Goal: Task Accomplishment & Management: Manage account settings

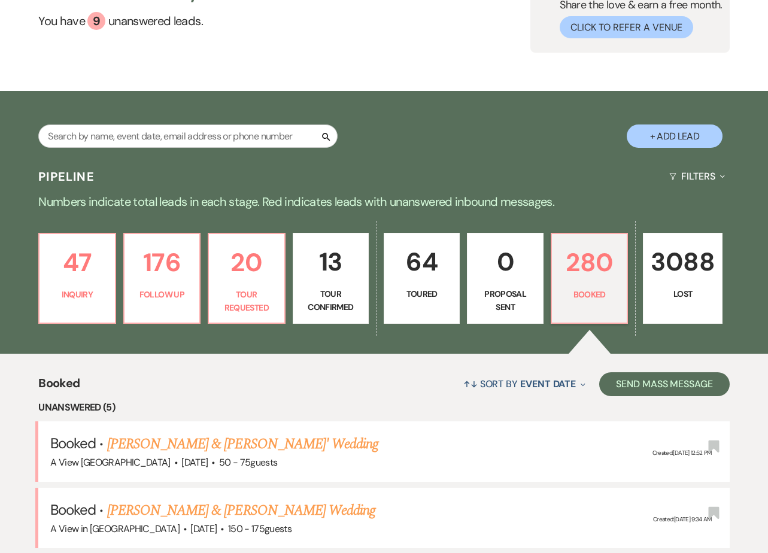
scroll to position [117, 0]
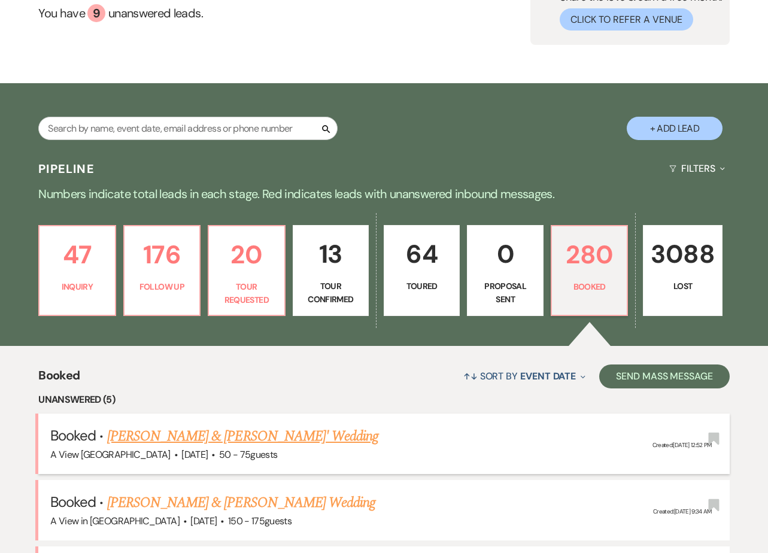
click at [205, 434] on link "[PERSON_NAME] & [PERSON_NAME]' Wedding" at bounding box center [243, 436] width 272 height 22
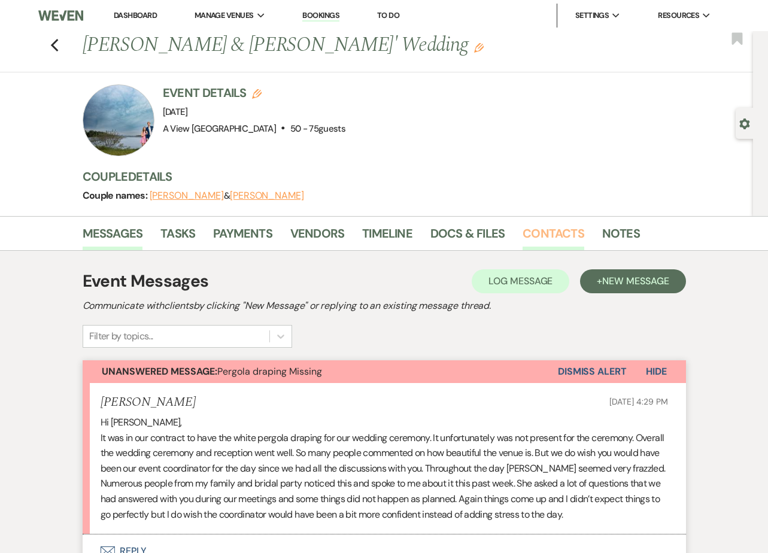
click at [529, 238] on link "Contacts" at bounding box center [553, 237] width 62 height 26
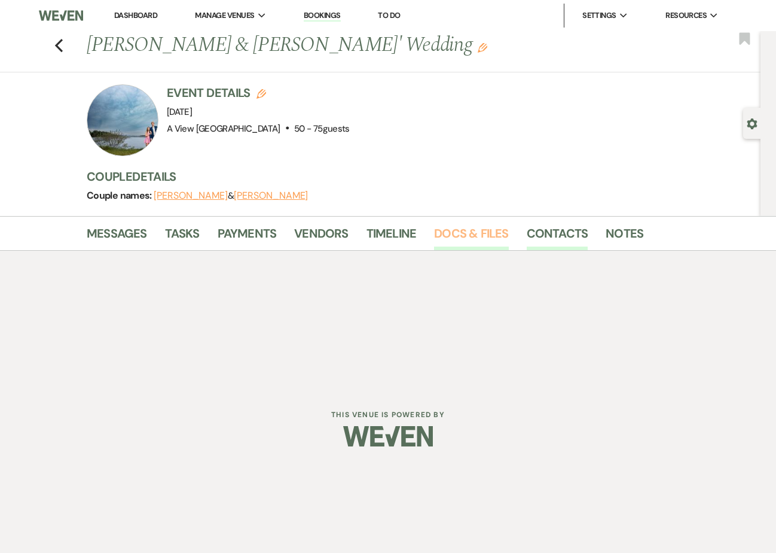
click at [486, 238] on link "Docs & Files" at bounding box center [471, 237] width 74 height 26
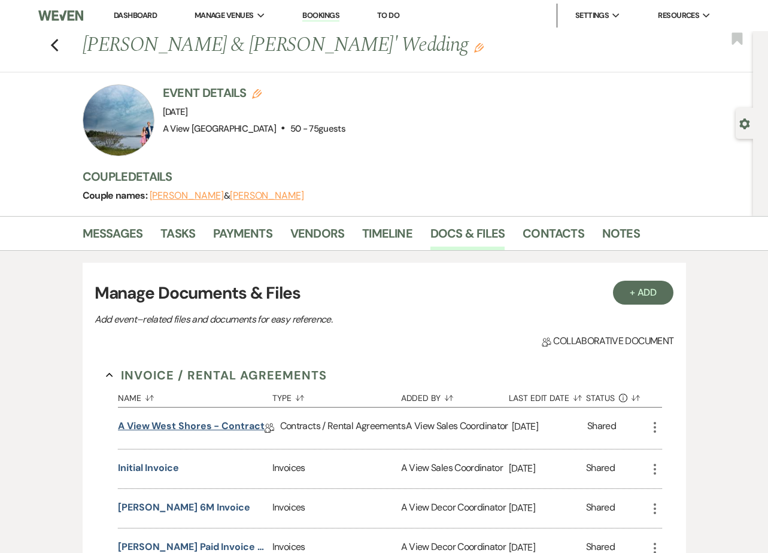
click at [185, 421] on link "A View West Shores - Contract" at bounding box center [191, 428] width 147 height 19
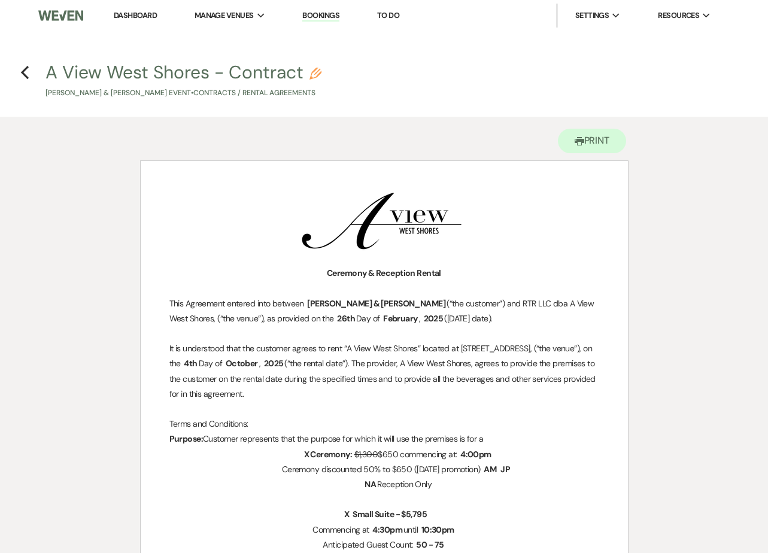
click at [147, 11] on link "Dashboard" at bounding box center [135, 15] width 43 height 10
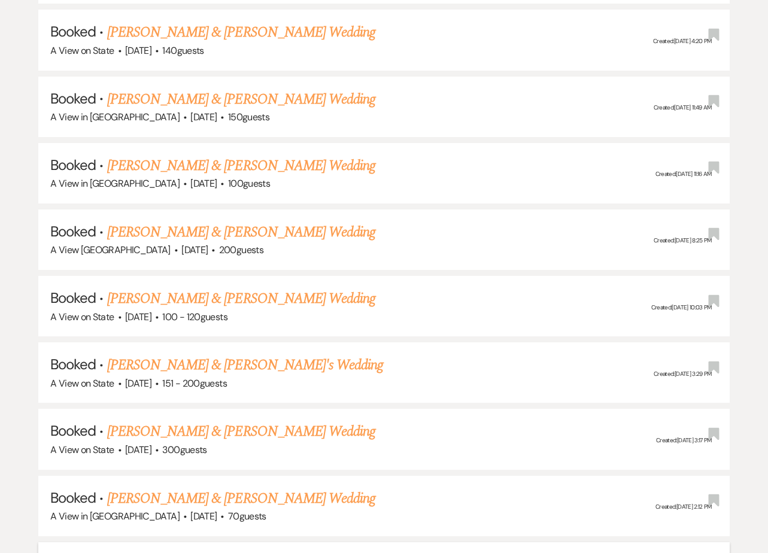
scroll to position [1420, 0]
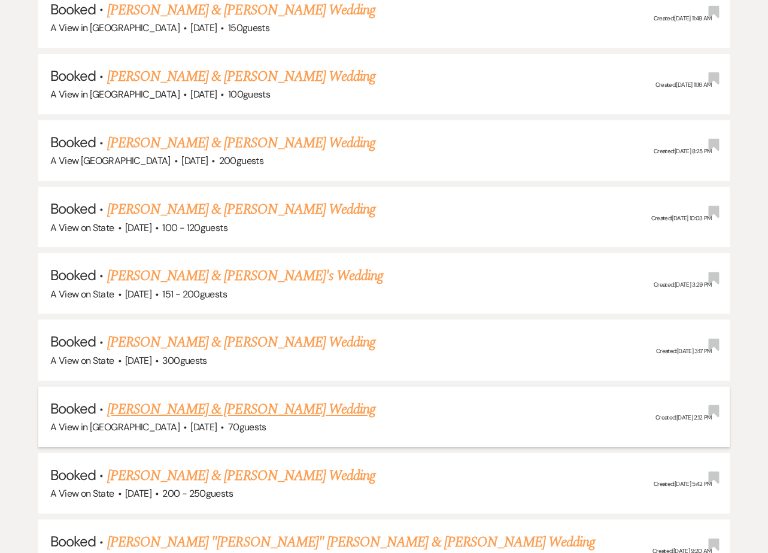
click at [179, 400] on link "[PERSON_NAME] & [PERSON_NAME] Wedding" at bounding box center [241, 409] width 268 height 22
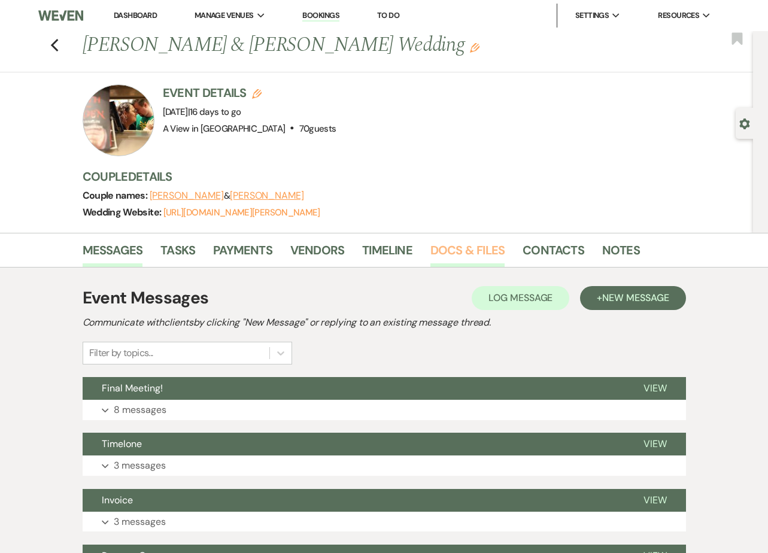
click at [467, 251] on link "Docs & Files" at bounding box center [467, 253] width 74 height 26
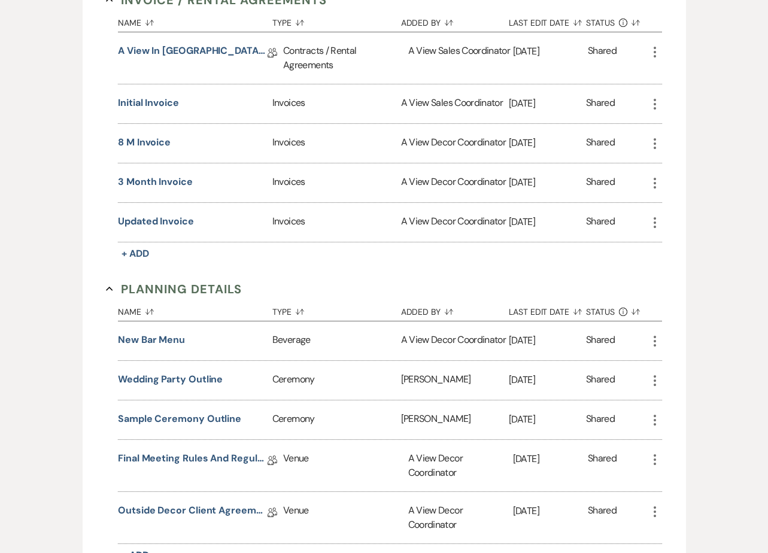
scroll to position [482, 0]
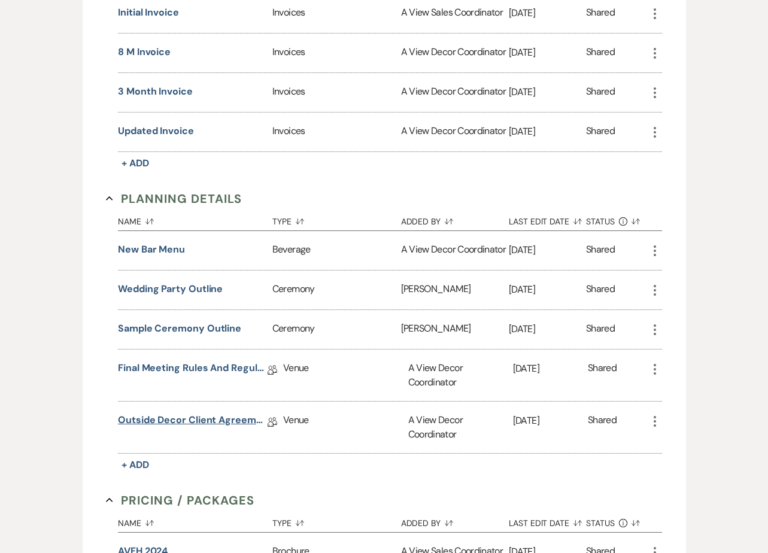
click at [202, 410] on div "Outside Decor Client Agreement Collab Doc" at bounding box center [200, 426] width 165 height 51
click at [202, 414] on link "Outside Decor Client Agreement" at bounding box center [193, 422] width 150 height 19
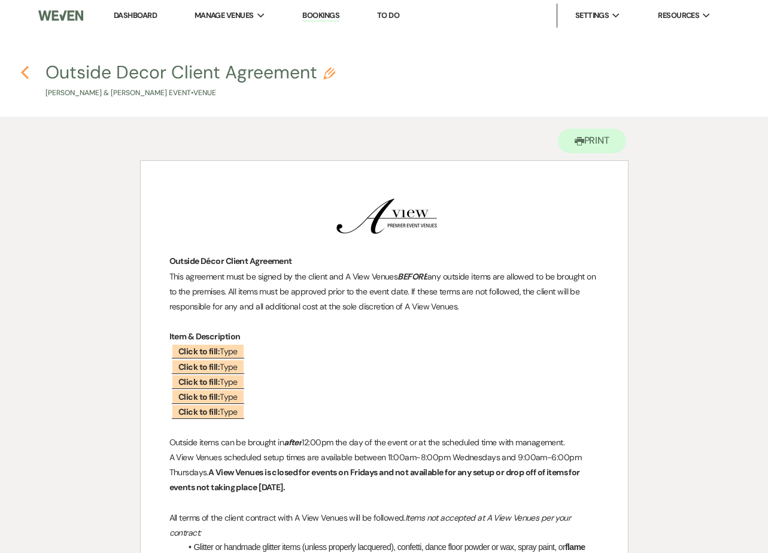
click at [25, 75] on use "button" at bounding box center [25, 72] width 8 height 13
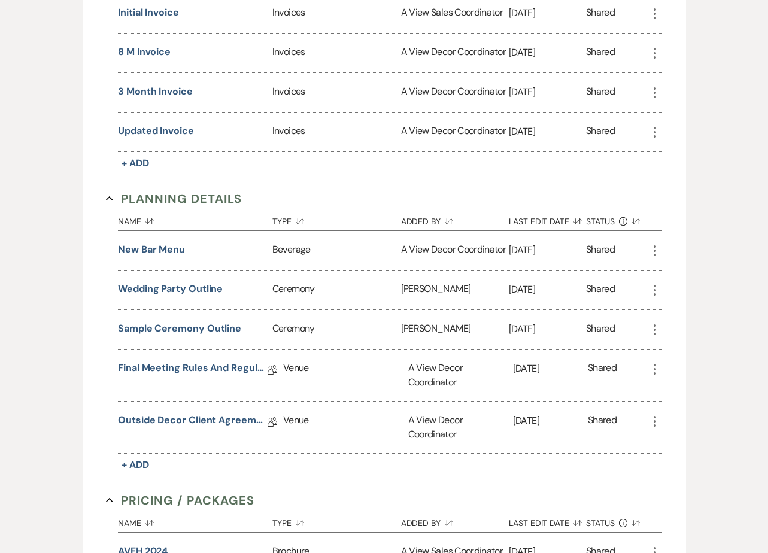
click at [218, 366] on link "Final Meeting Rules and Regulations" at bounding box center [193, 370] width 150 height 19
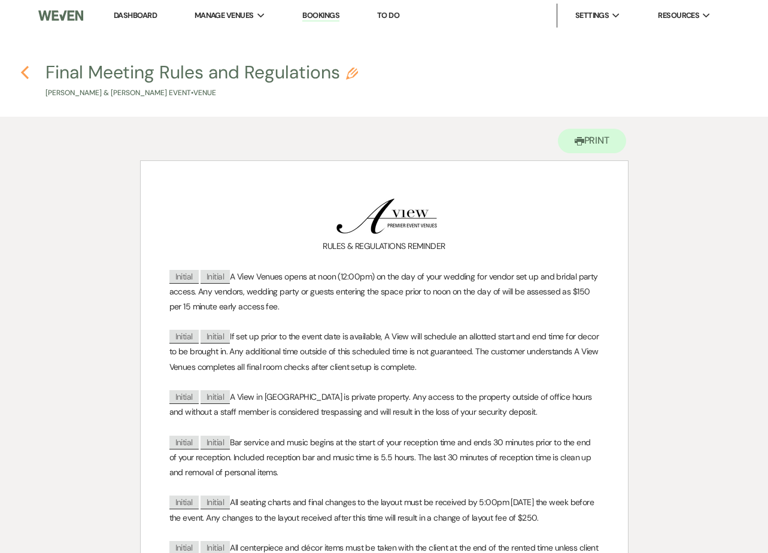
click at [27, 69] on icon "Previous" at bounding box center [24, 72] width 9 height 14
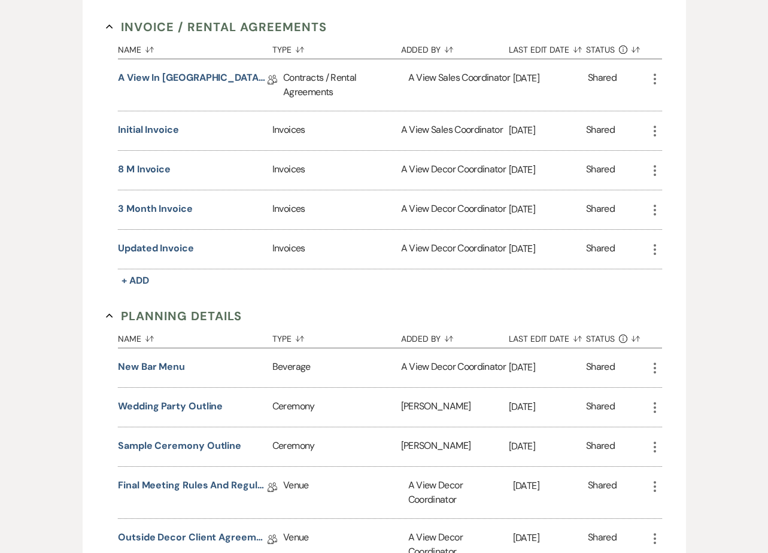
scroll to position [65, 0]
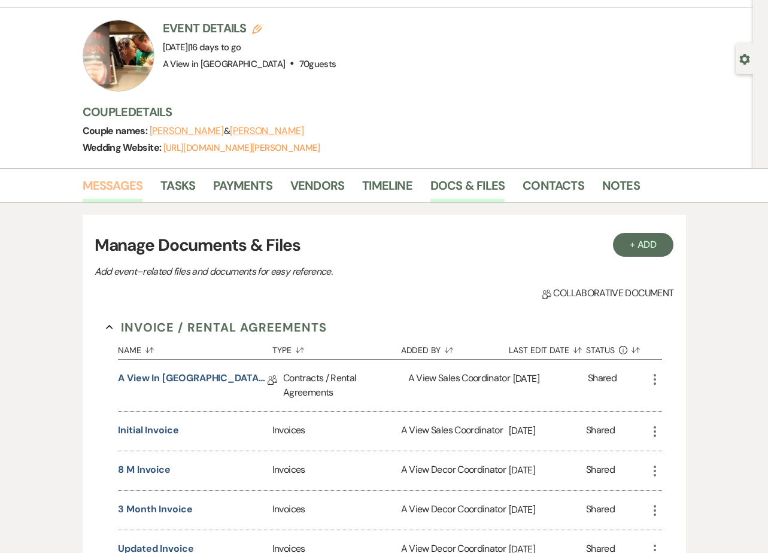
click at [93, 181] on link "Messages" at bounding box center [113, 189] width 60 height 26
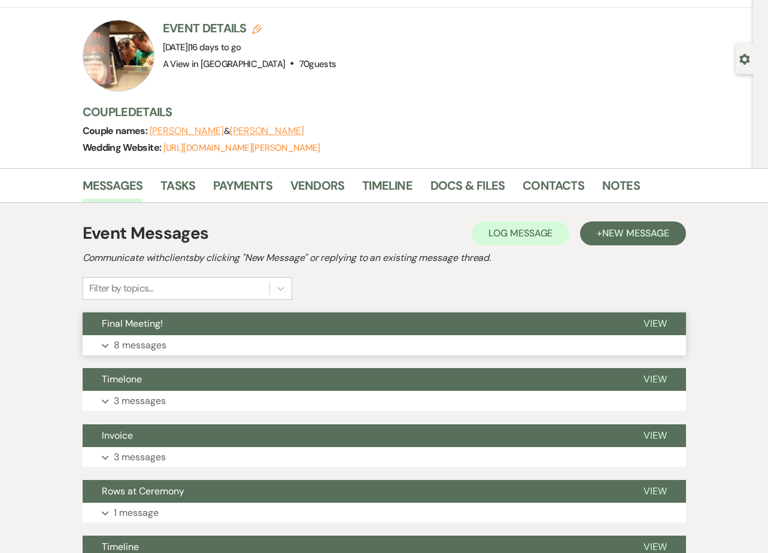
click at [220, 342] on button "Expand 8 messages" at bounding box center [384, 345] width 603 height 20
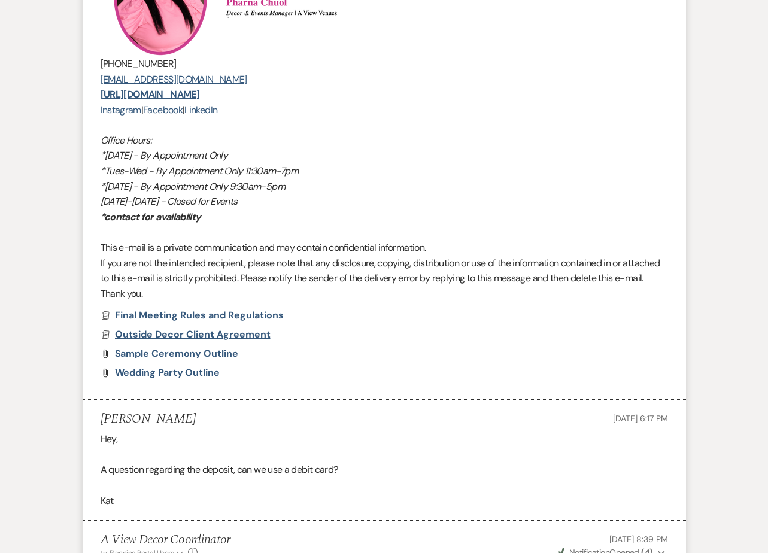
scroll to position [1191, 0]
